Goal: Task Accomplishment & Management: Complete application form

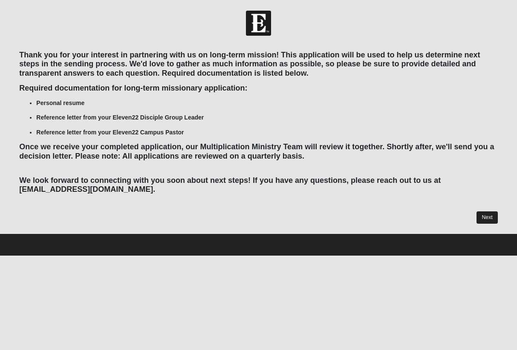
click at [482, 215] on link "Next" at bounding box center [486, 218] width 21 height 12
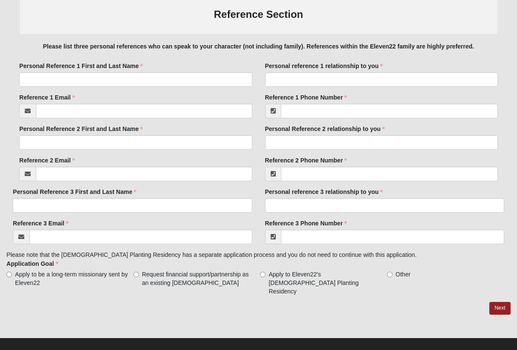
scroll to position [626, 0]
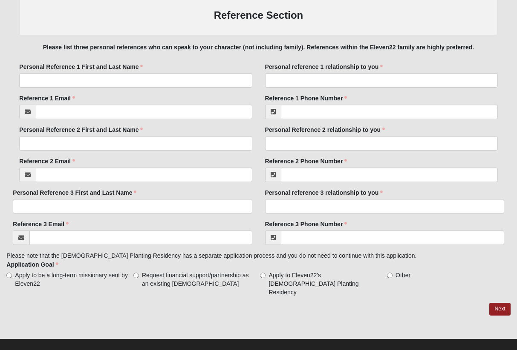
click at [77, 273] on span "Apply to be a long-term missionary sent by Eleven22" at bounding box center [72, 279] width 115 height 17
click at [12, 273] on input "Apply to be a long-term missionary sent by Eleven22" at bounding box center [9, 276] width 6 height 6
radio input "true"
click at [162, 282] on span "Request financial support/partnership as an existing [DEMOGRAPHIC_DATA]" at bounding box center [199, 279] width 115 height 17
click at [139, 278] on input "Request financial support/partnership as an existing [DEMOGRAPHIC_DATA]" at bounding box center [136, 276] width 6 height 6
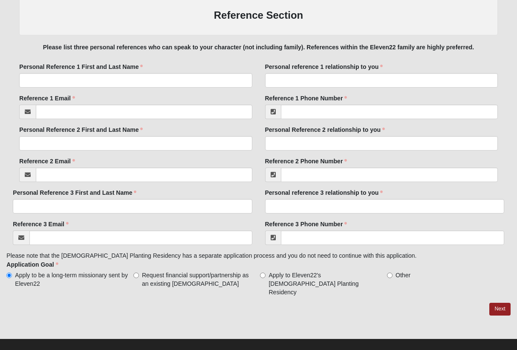
radio input "true"
click at [95, 290] on div "Reference 3 Email Email address is not valid Reference 3 Email is required. Ref…" at bounding box center [257, 273] width 503 height 106
click at [79, 271] on span "Apply to be a long-term missionary sent by Eleven22" at bounding box center [72, 279] width 115 height 17
click at [12, 273] on input "Apply to be a long-term missionary sent by Eleven22" at bounding box center [9, 276] width 6 height 6
radio input "true"
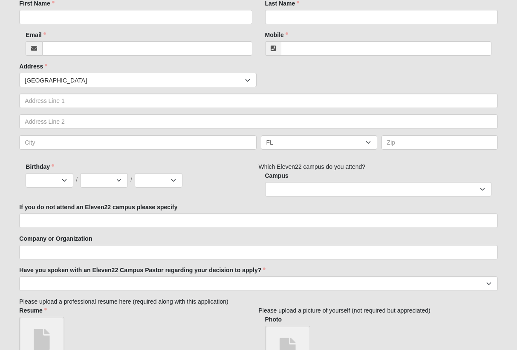
scroll to position [215, 0]
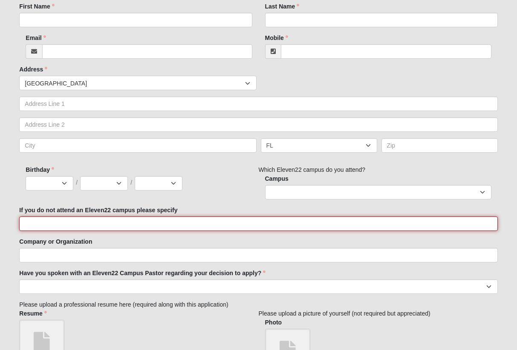
click at [225, 222] on input "If you do not attend an Eleven22 campus please specify" at bounding box center [258, 224] width 478 height 14
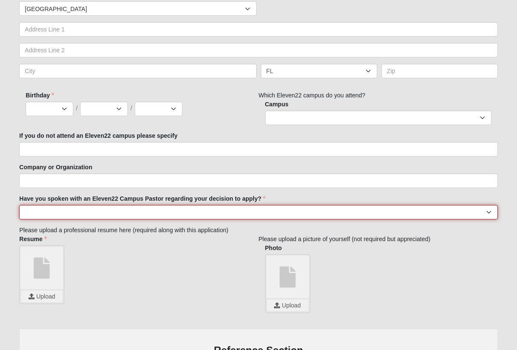
scroll to position [290, 0]
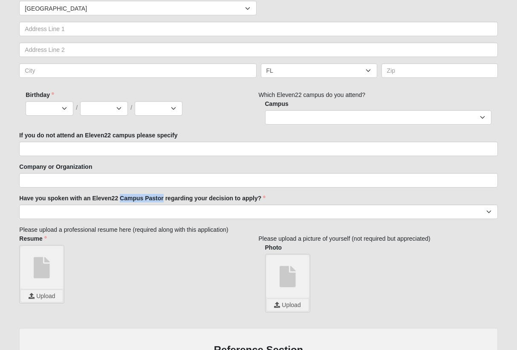
drag, startPoint x: 120, startPoint y: 197, endPoint x: 163, endPoint y: 198, distance: 43.0
click at [164, 198] on label "Have you spoken with an Eleven22 Campus Pastor regarding your decision to apply?" at bounding box center [142, 198] width 246 height 9
click at [164, 205] on select "Yes No" at bounding box center [258, 212] width 478 height 14
click at [163, 198] on label "Have you spoken with an Eleven22 Campus Pastor regarding your decision to apply?" at bounding box center [142, 198] width 246 height 9
click at [163, 205] on select "Yes No" at bounding box center [258, 212] width 478 height 14
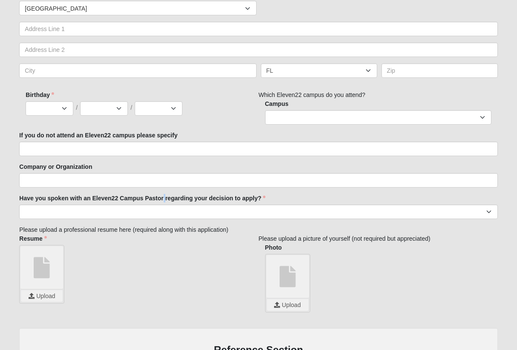
click at [163, 198] on label "Have you spoken with an Eleven22 Campus Pastor regarding your decision to apply?" at bounding box center [142, 198] width 246 height 9
click at [163, 205] on select "Yes No" at bounding box center [258, 212] width 478 height 14
click at [163, 198] on label "Have you spoken with an Eleven22 Campus Pastor regarding your decision to apply?" at bounding box center [142, 198] width 246 height 9
click at [163, 205] on select "Yes No" at bounding box center [258, 212] width 478 height 14
click at [163, 198] on label "Have you spoken with an Eleven22 Campus Pastor regarding your decision to apply?" at bounding box center [142, 198] width 246 height 9
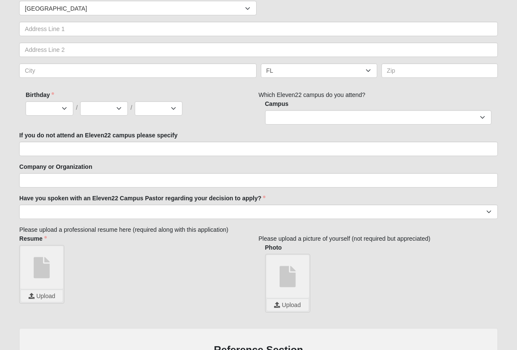
click at [163, 205] on select "Yes No" at bounding box center [258, 212] width 478 height 14
drag, startPoint x: 121, startPoint y: 197, endPoint x: 164, endPoint y: 197, distance: 42.2
click at [164, 197] on label "Have you spoken with an Eleven22 Campus Pastor regarding your decision to apply?" at bounding box center [142, 198] width 246 height 9
click at [164, 205] on select "Yes No" at bounding box center [258, 212] width 478 height 14
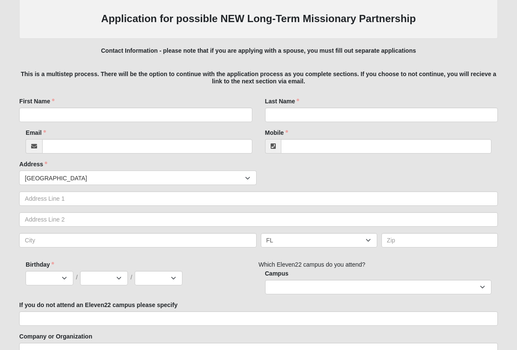
scroll to position [120, 0]
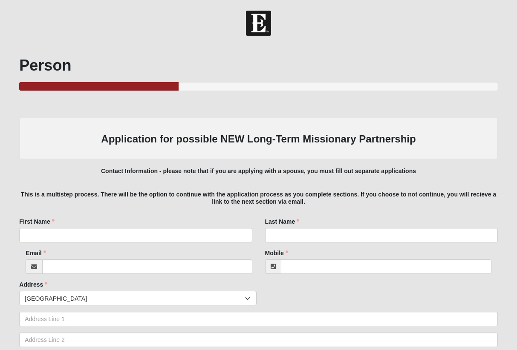
scroll to position [0, 0]
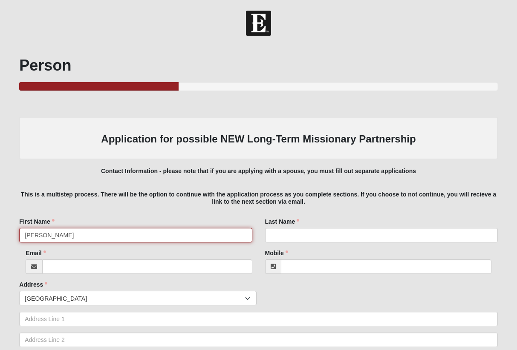
type input "[PERSON_NAME]"
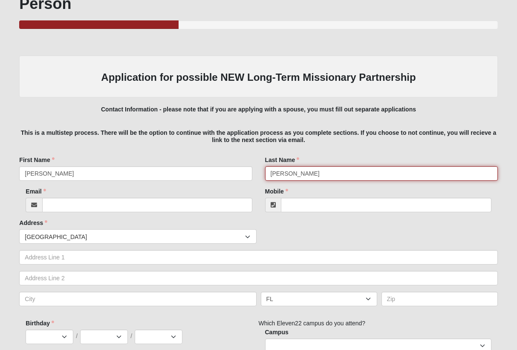
scroll to position [73, 0]
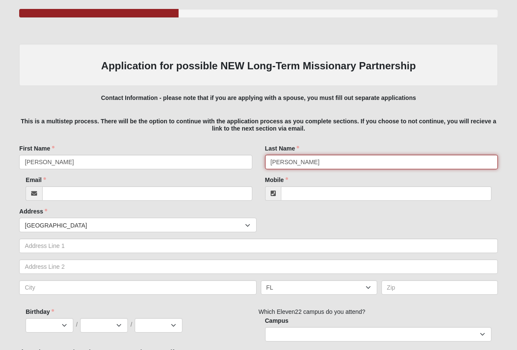
type input "[PERSON_NAME]"
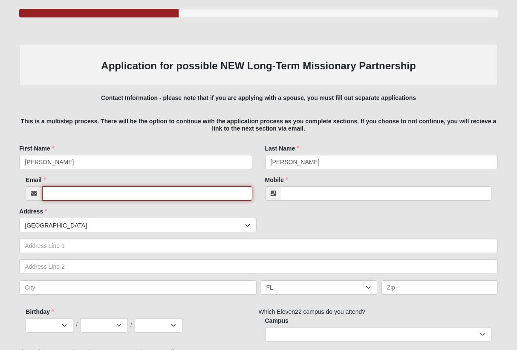
type input "[EMAIL_ADDRESS][DOMAIN_NAME]"
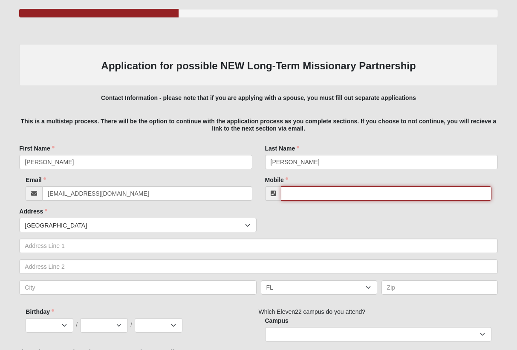
click at [296, 192] on input "Mobile" at bounding box center [386, 194] width 210 height 14
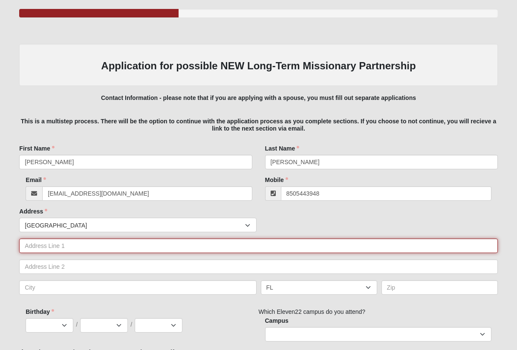
type input "[PHONE_NUMBER]"
click at [483, 246] on input "text" at bounding box center [258, 246] width 478 height 14
type input "[STREET_ADDRESS][PERSON_NAME]"
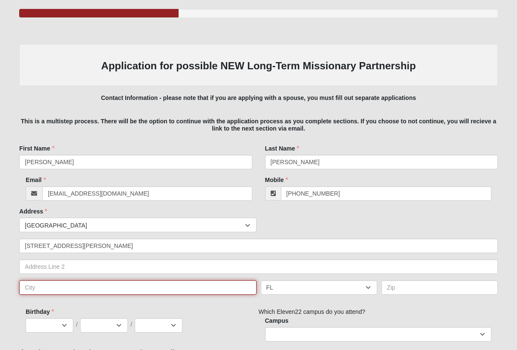
type input "[GEOGRAPHIC_DATA]"
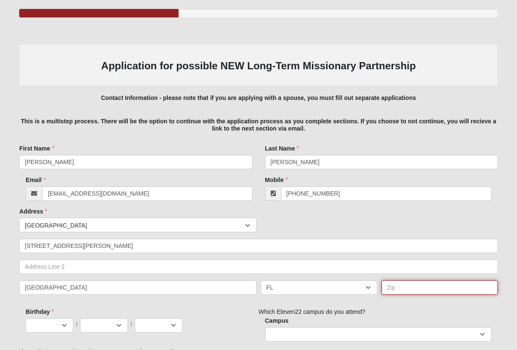
type input "32233"
select select "5"
select select "8"
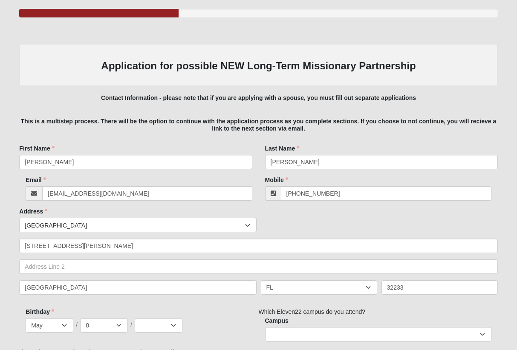
select select "1997"
type input "[PERSON_NAME]"
type input "[EMAIL_ADDRESS][DOMAIN_NAME]"
type input "[PERSON_NAME]"
type input "[EMAIL_ADDRESS][DOMAIN_NAME]"
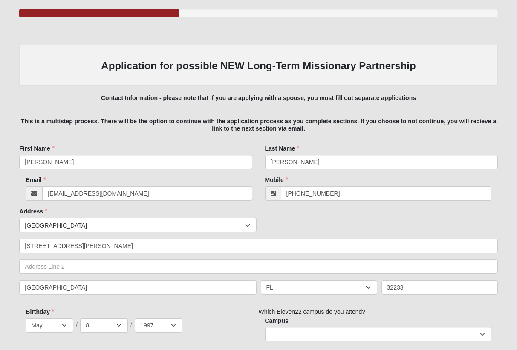
type input "[PERSON_NAME]"
type input "[EMAIL_ADDRESS][DOMAIN_NAME]"
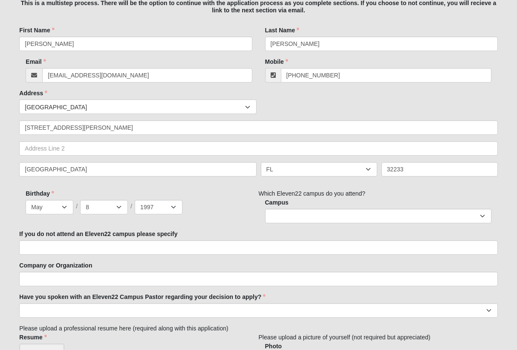
scroll to position [205, 0]
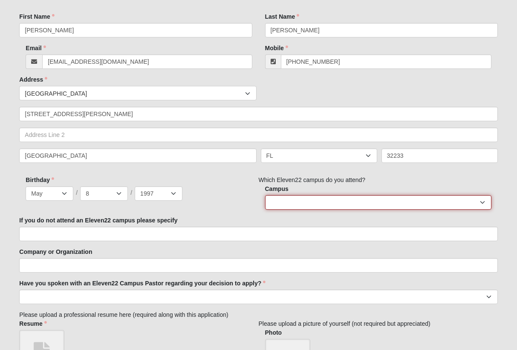
select select "3"
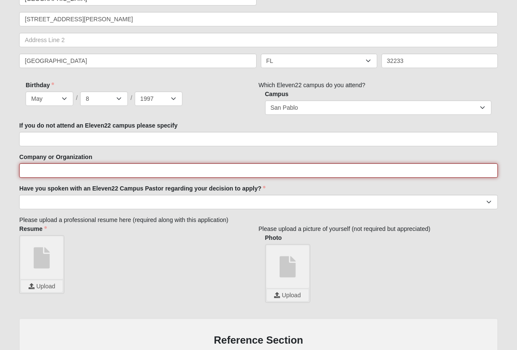
scroll to position [301, 0]
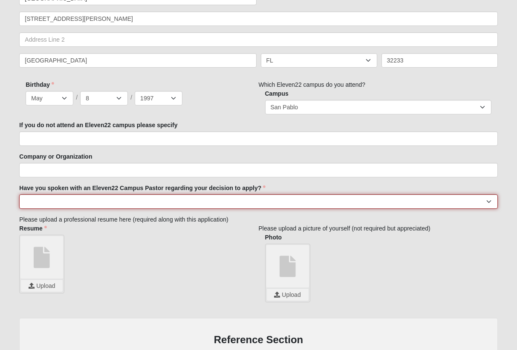
select select "No"
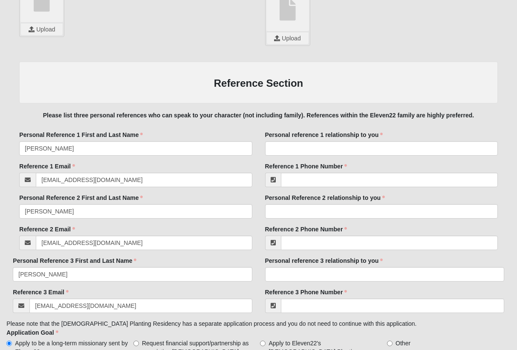
scroll to position [565, 0]
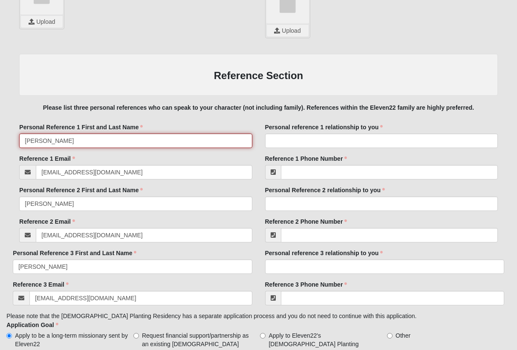
click at [99, 144] on input "[PERSON_NAME]" at bounding box center [135, 141] width 232 height 14
type input "[PERSON_NAME]"
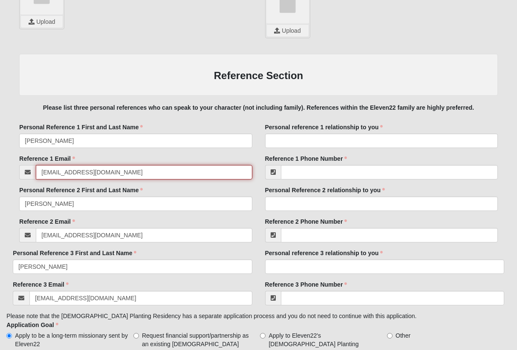
click at [127, 167] on input "[EMAIL_ADDRESS][DOMAIN_NAME]" at bounding box center [144, 172] width 216 height 14
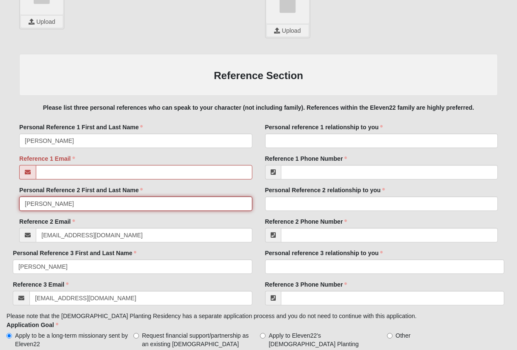
click at [111, 202] on input "[PERSON_NAME]" at bounding box center [135, 204] width 232 height 14
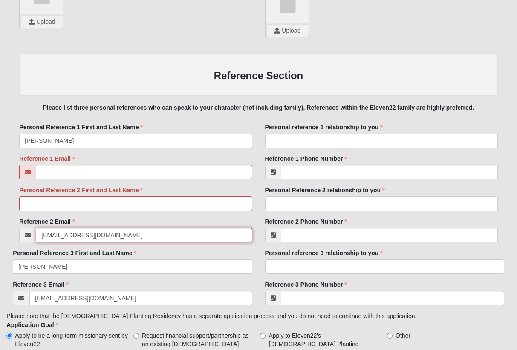
click at [108, 237] on input "[EMAIL_ADDRESS][DOMAIN_NAME]" at bounding box center [144, 235] width 216 height 14
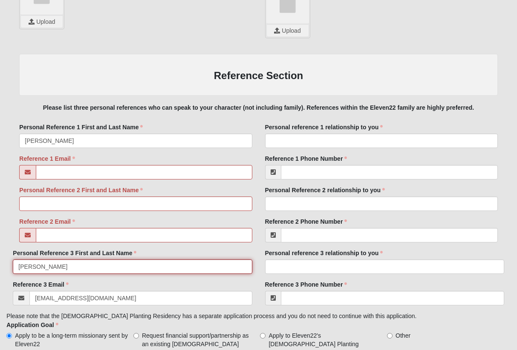
click at [101, 267] on input "[PERSON_NAME]" at bounding box center [132, 267] width 239 height 14
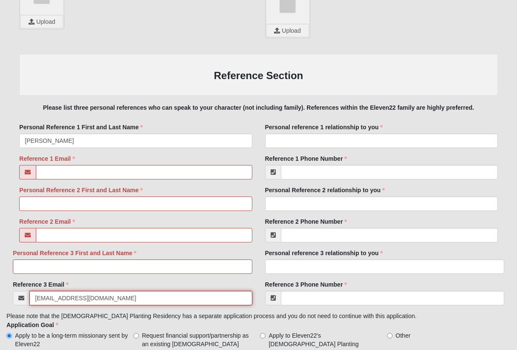
click at [96, 298] on input "[EMAIL_ADDRESS][DOMAIN_NAME]" at bounding box center [140, 298] width 222 height 14
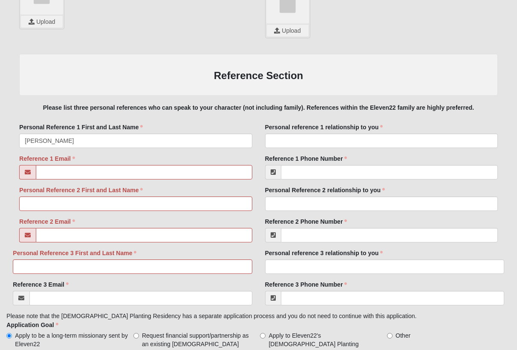
click at [119, 150] on div "Personal Reference 1 First and Last Name [PERSON_NAME] Personal Reference 1 Fir…" at bounding box center [135, 139] width 245 height 32
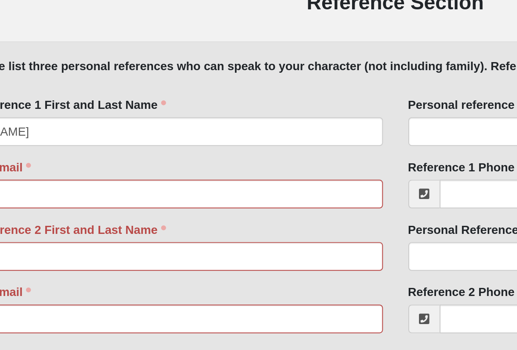
scroll to position [565, 0]
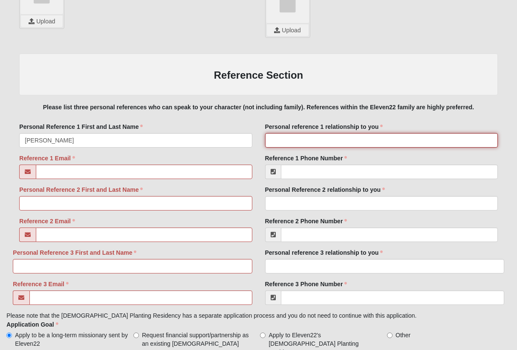
click at [321, 137] on input "Personal reference 1 relationship to you" at bounding box center [381, 140] width 232 height 14
type input "M"
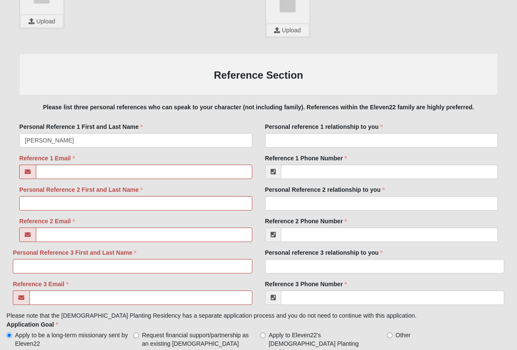
click at [240, 160] on div "Reference 1 Email Email address is not valid" at bounding box center [135, 166] width 232 height 25
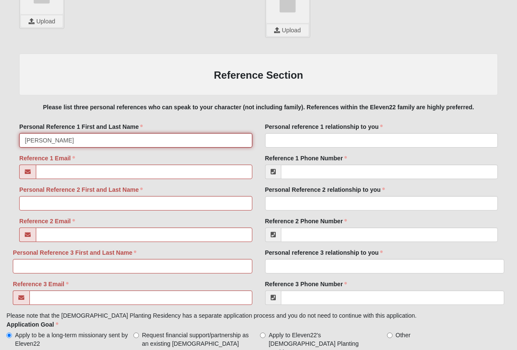
click at [75, 133] on input "[PERSON_NAME]" at bounding box center [135, 140] width 232 height 14
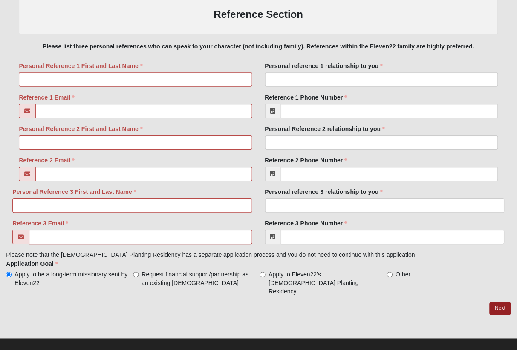
scroll to position [626, 0]
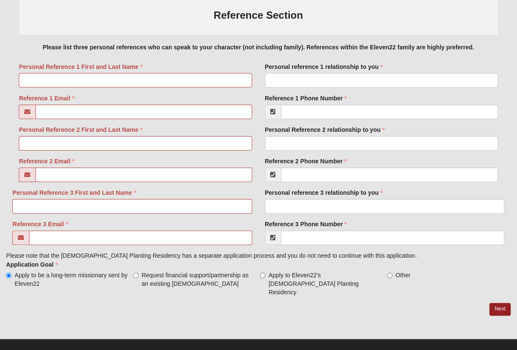
click at [150, 220] on div "Reference 3 Email Email address is not valid" at bounding box center [132, 232] width 239 height 25
click at [124, 232] on input "Reference 3 Email" at bounding box center [140, 238] width 222 height 14
click at [99, 201] on input "Personal Reference 3 First and Last Name" at bounding box center [132, 206] width 239 height 14
click at [72, 161] on label "Reference 2 Email" at bounding box center [47, 161] width 56 height 9
click at [72, 168] on input "Reference 2 Email" at bounding box center [144, 175] width 216 height 14
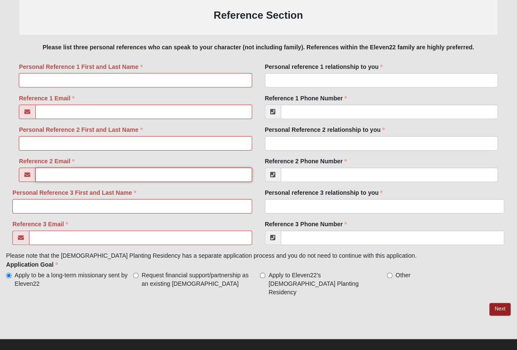
click at [76, 173] on input "Reference 2 Email" at bounding box center [144, 175] width 216 height 14
click at [74, 146] on input "Personal Reference 2 First and Last Name" at bounding box center [135, 143] width 232 height 14
click at [66, 119] on div "Reference 1 Email Email address is not valid" at bounding box center [135, 110] width 245 height 32
click at [61, 110] on input "Reference 1 Email" at bounding box center [144, 112] width 216 height 14
click at [51, 73] on input "Personal Reference 1 First and Last Name" at bounding box center [135, 80] width 232 height 14
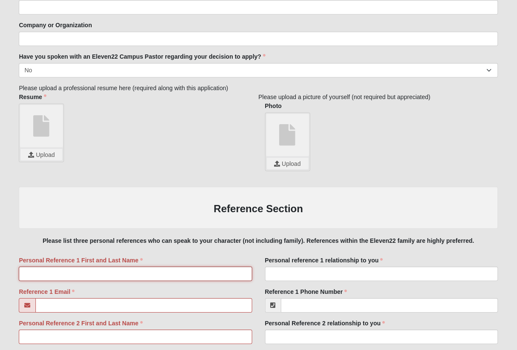
scroll to position [432, 0]
click at [42, 154] on input "file" at bounding box center [42, 155] width 42 height 12
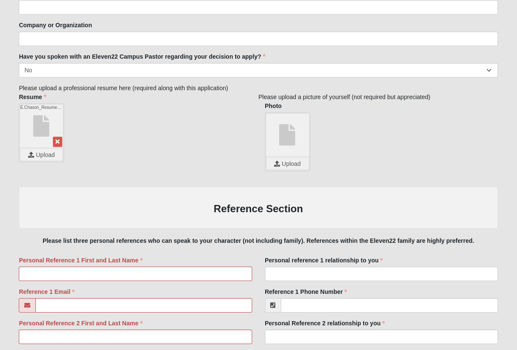
click at [288, 144] on link at bounding box center [287, 135] width 43 height 43
click at [282, 161] on input "file" at bounding box center [288, 164] width 42 height 12
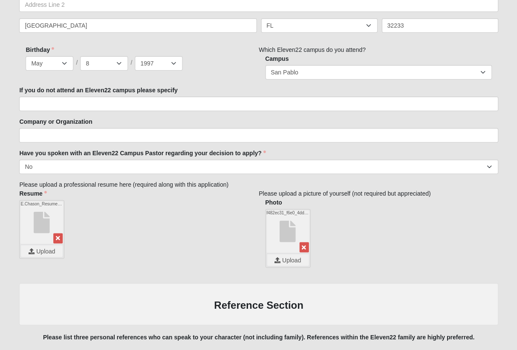
scroll to position [334, 0]
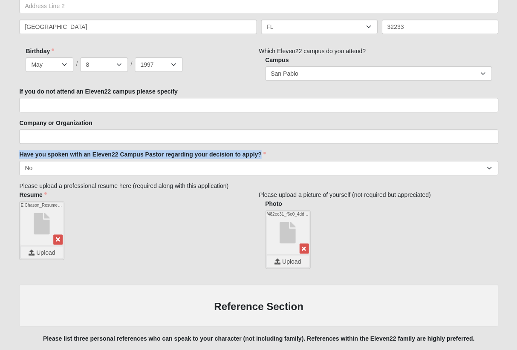
drag, startPoint x: 16, startPoint y: 153, endPoint x: 281, endPoint y: 154, distance: 264.4
click at [281, 154] on div "Person 33.333333333333333333333333330% Complete Family Member to Register Appli…" at bounding box center [258, 169] width 491 height 919
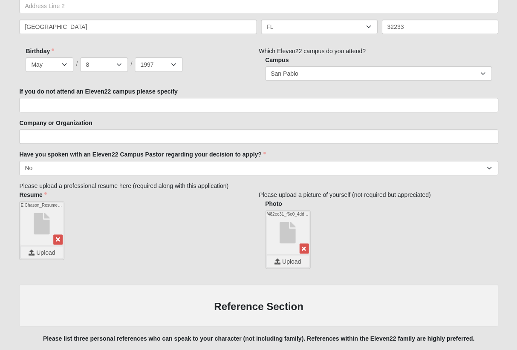
click at [196, 204] on div "E.Chason_Resume_Fall_2025.pdf Upload" at bounding box center [135, 230] width 232 height 59
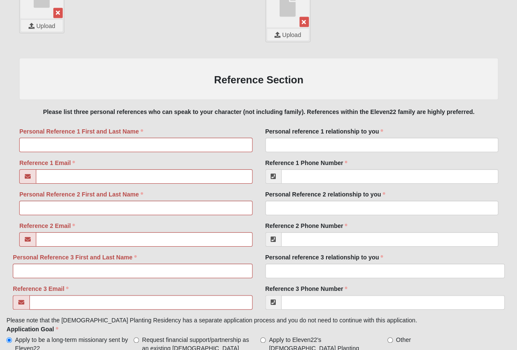
scroll to position [561, 0]
click at [106, 141] on input "Personal Reference 1 First and Last Name" at bounding box center [135, 145] width 232 height 14
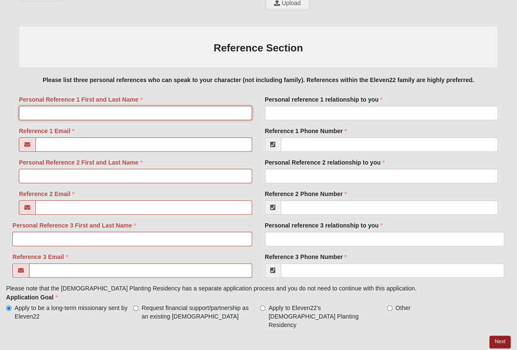
scroll to position [592, 0]
click at [103, 109] on input "Personal Reference 1 First and Last Name" at bounding box center [135, 113] width 232 height 14
paste input "[PERSON_NAME]"
type input "[PERSON_NAME]"
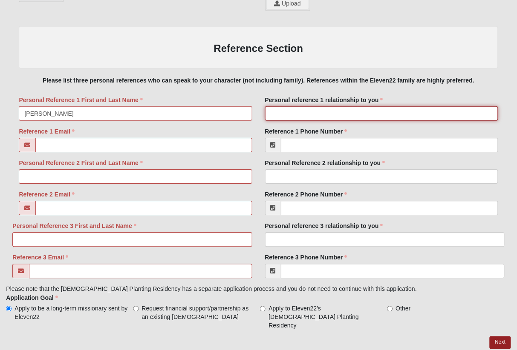
click at [314, 107] on input "Personal reference 1 relationship to you" at bounding box center [381, 113] width 232 height 14
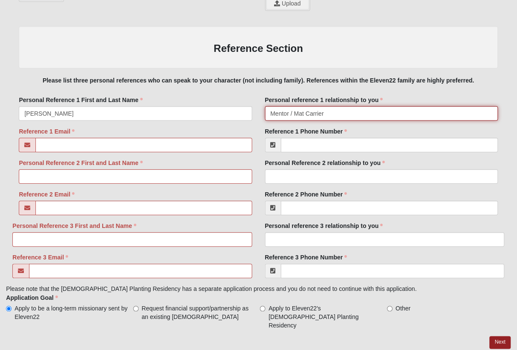
type input "Mentor / Mat Carrier"
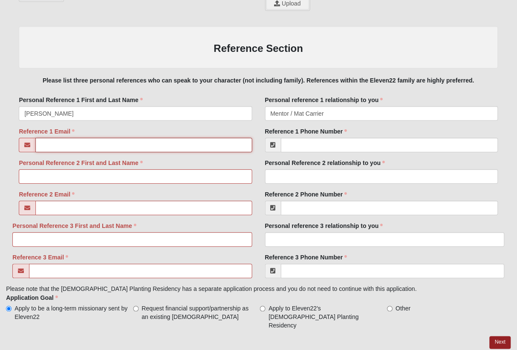
click at [182, 139] on input "Reference 1 Email" at bounding box center [144, 145] width 216 height 14
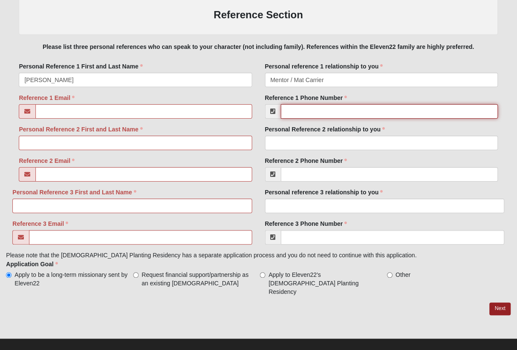
scroll to position [626, 0]
